Goal: Register for event/course

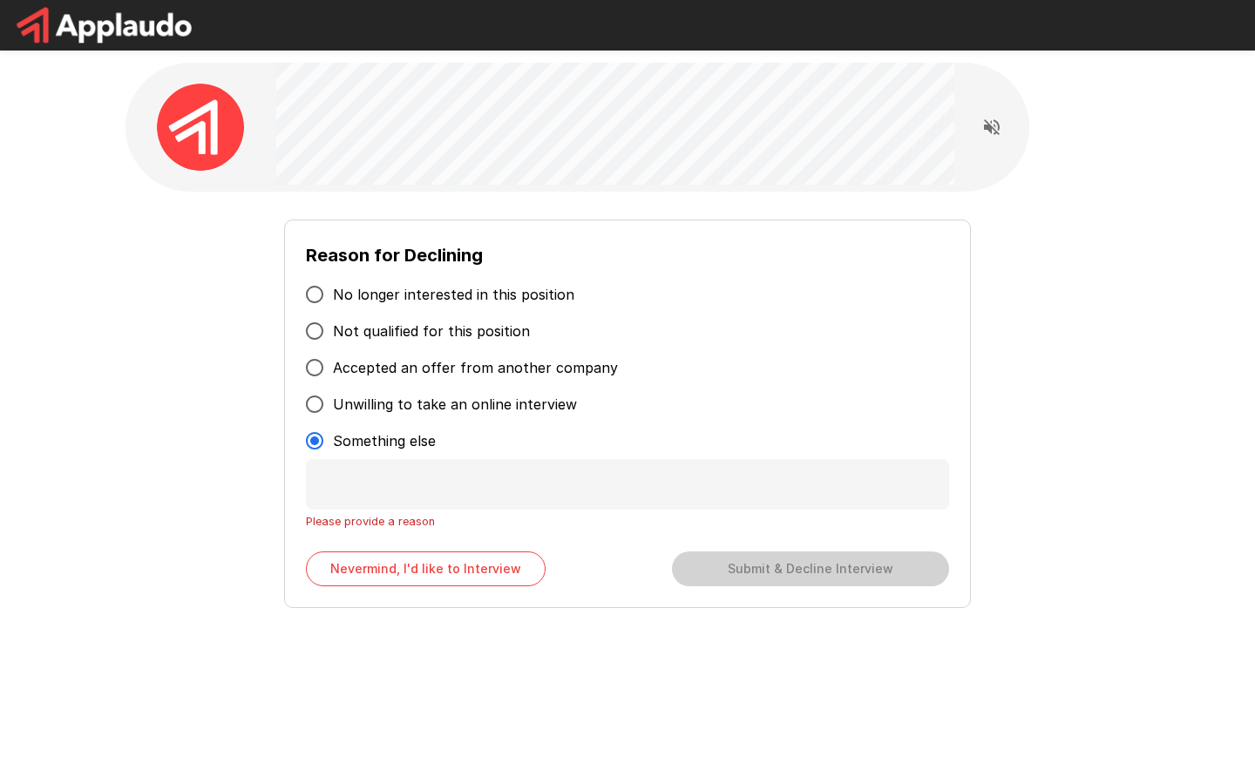
click at [425, 569] on button "Nevermind, I'd like to Interview" at bounding box center [426, 569] width 240 height 35
